Goal: Transaction & Acquisition: Purchase product/service

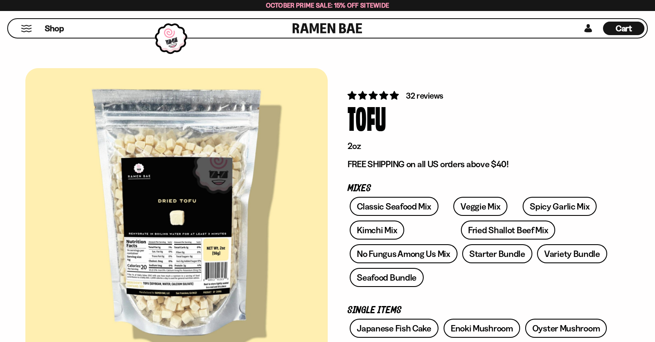
scroll to position [85, 0]
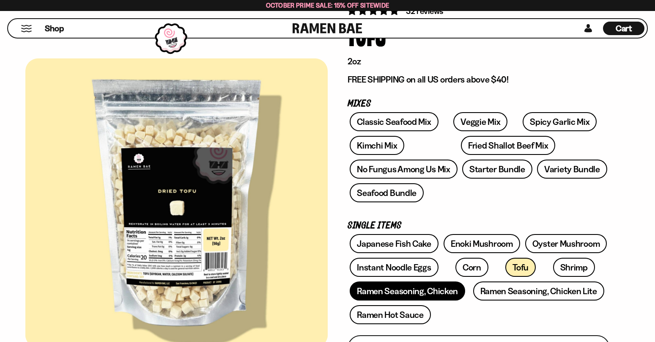
click at [450, 291] on link "Ramen Seasoning, Chicken" at bounding box center [407, 290] width 115 height 19
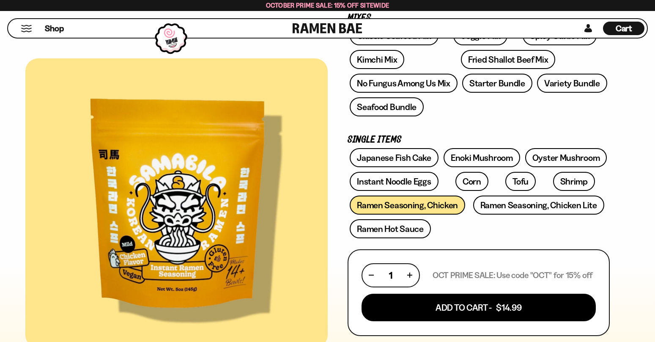
scroll to position [127, 0]
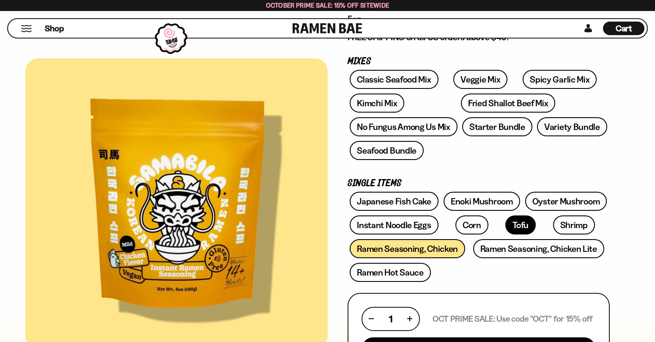
click at [505, 226] on link "Tofu" at bounding box center [520, 224] width 30 height 19
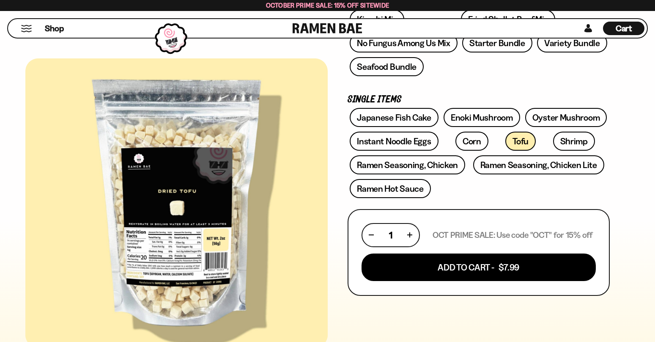
scroll to position [211, 0]
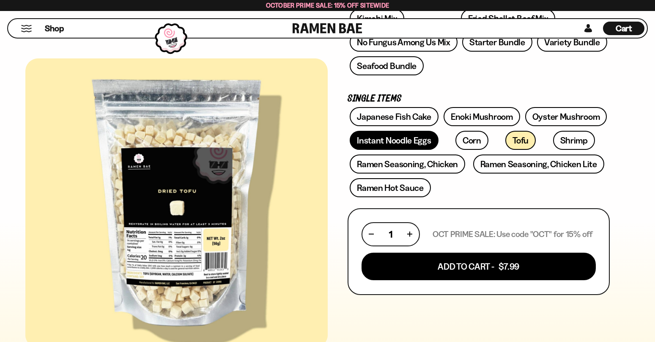
click at [416, 134] on link "Instant Noodle Eggs" at bounding box center [394, 140] width 88 height 19
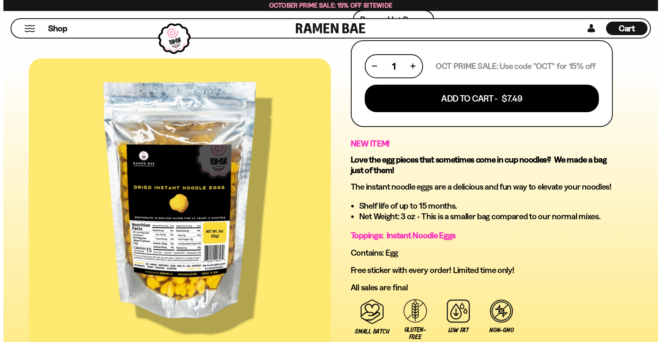
scroll to position [338, 0]
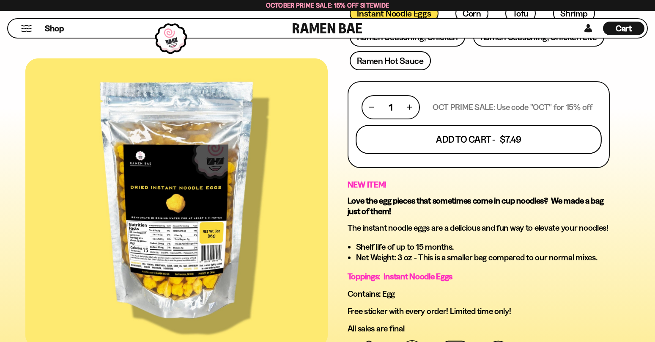
click at [507, 143] on button "Add To Cart - $7.49" at bounding box center [479, 139] width 246 height 29
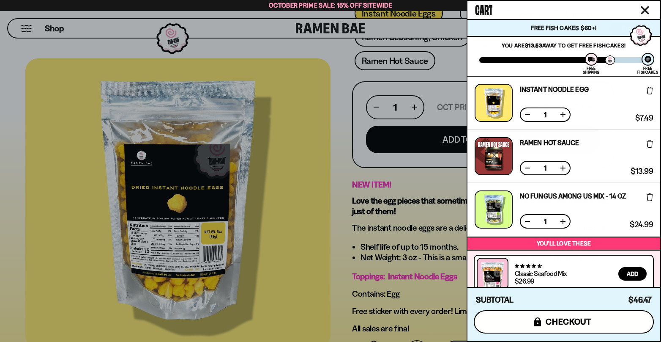
click at [596, 323] on button "icons8-lock checkout" at bounding box center [564, 321] width 180 height 23
